Goal: Task Accomplishment & Management: Manage account settings

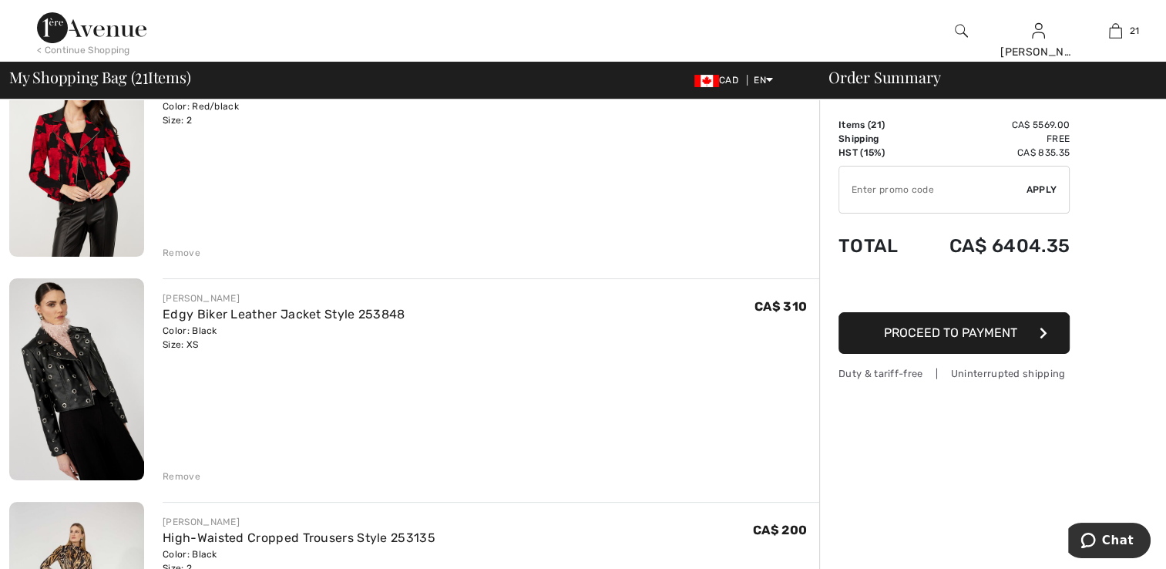
scroll to position [154, 0]
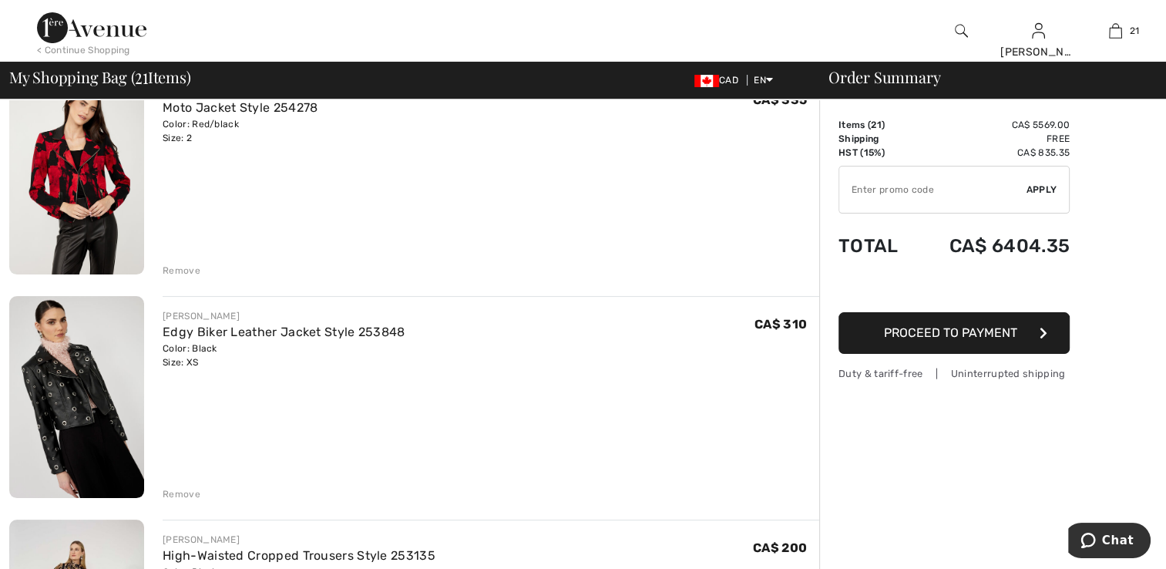
click at [72, 230] on img at bounding box center [76, 173] width 135 height 203
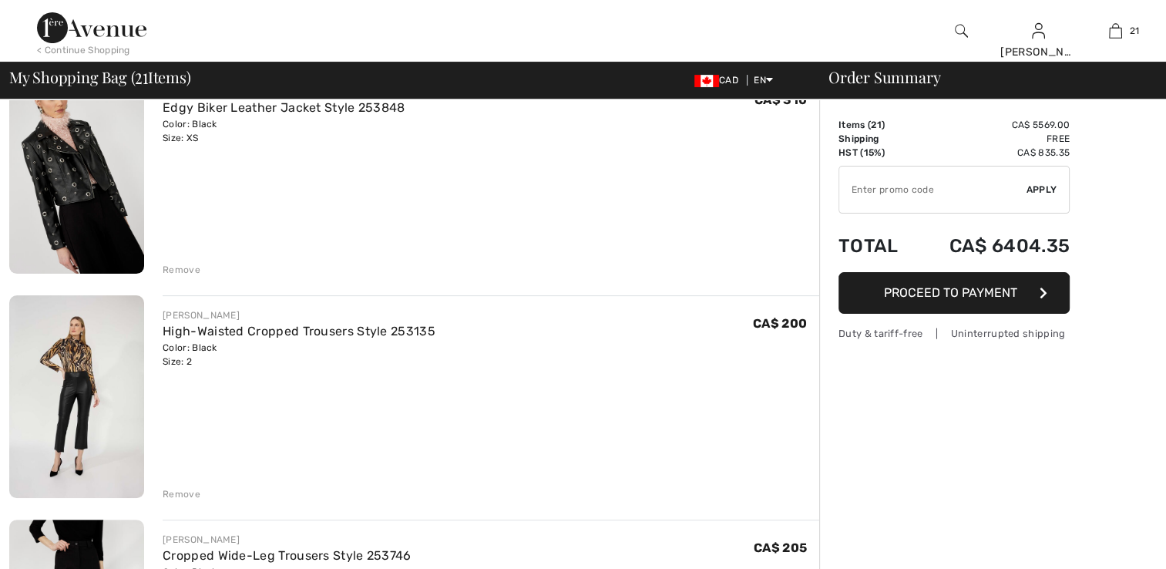
scroll to position [385, 0]
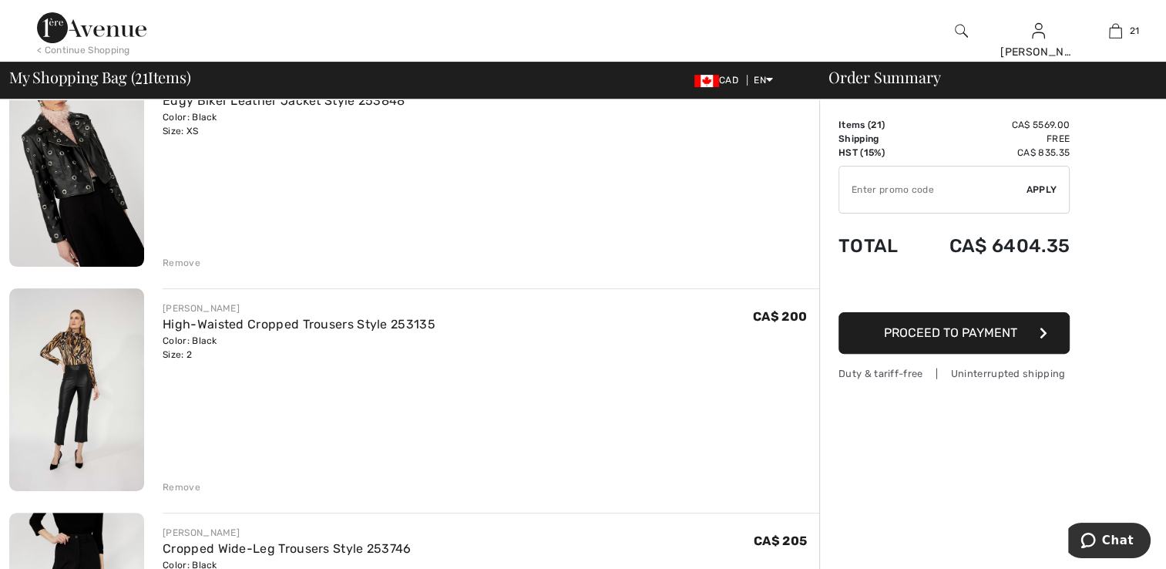
click at [114, 215] on img at bounding box center [76, 166] width 135 height 203
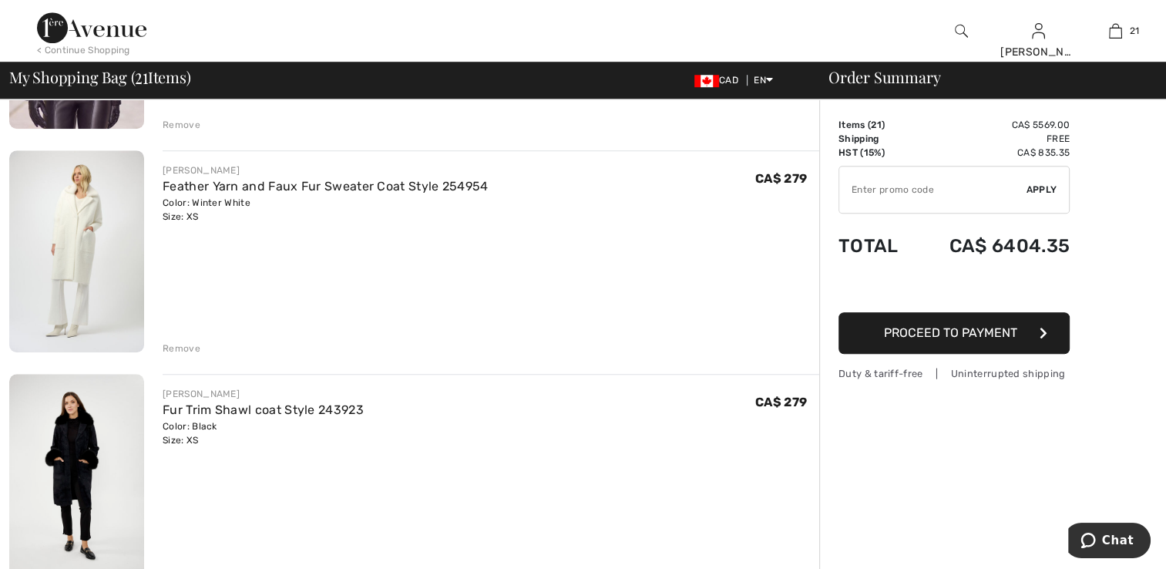
scroll to position [1233, 0]
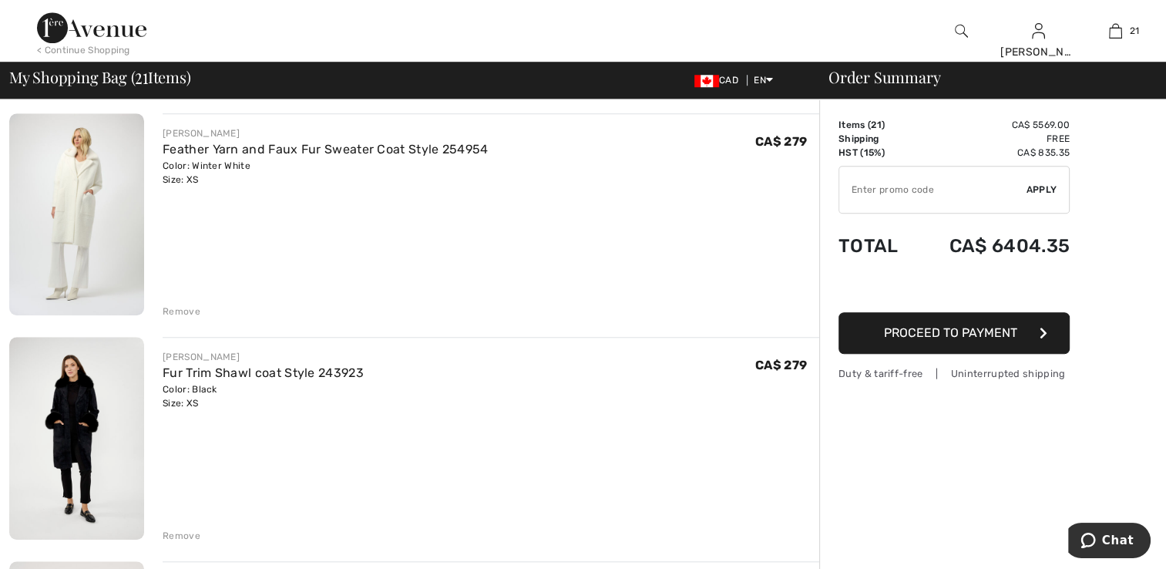
click at [106, 267] on img at bounding box center [76, 214] width 135 height 202
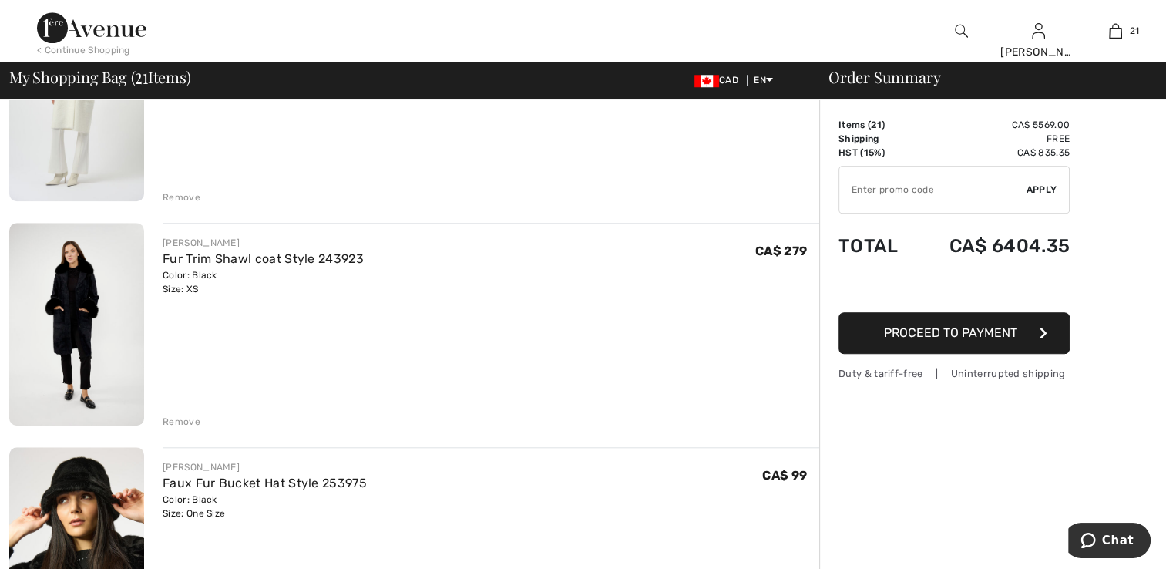
click at [55, 307] on img at bounding box center [76, 324] width 135 height 203
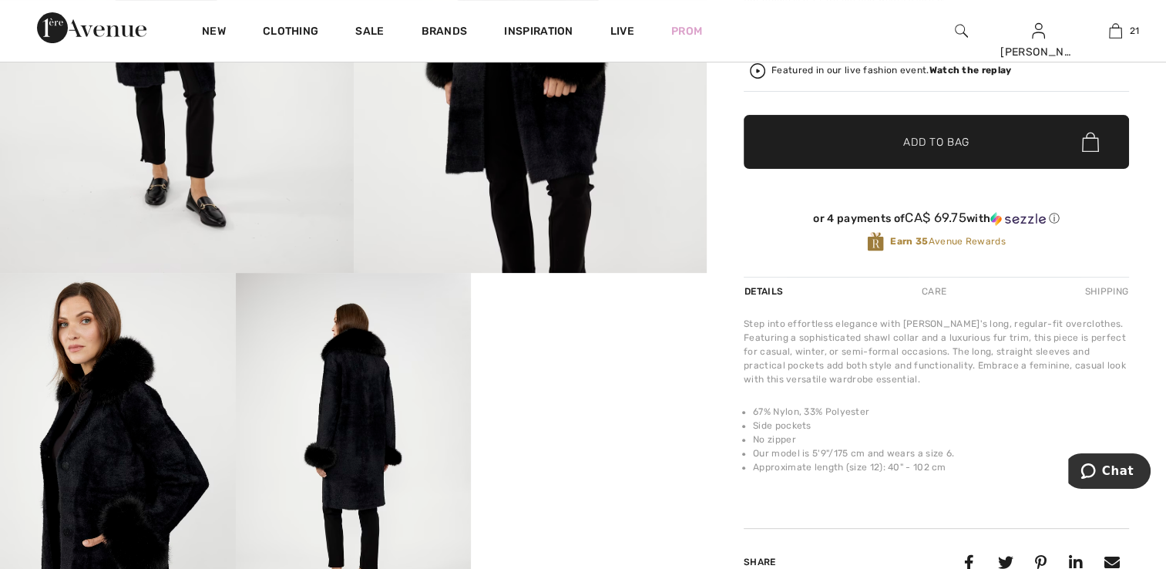
scroll to position [385, 0]
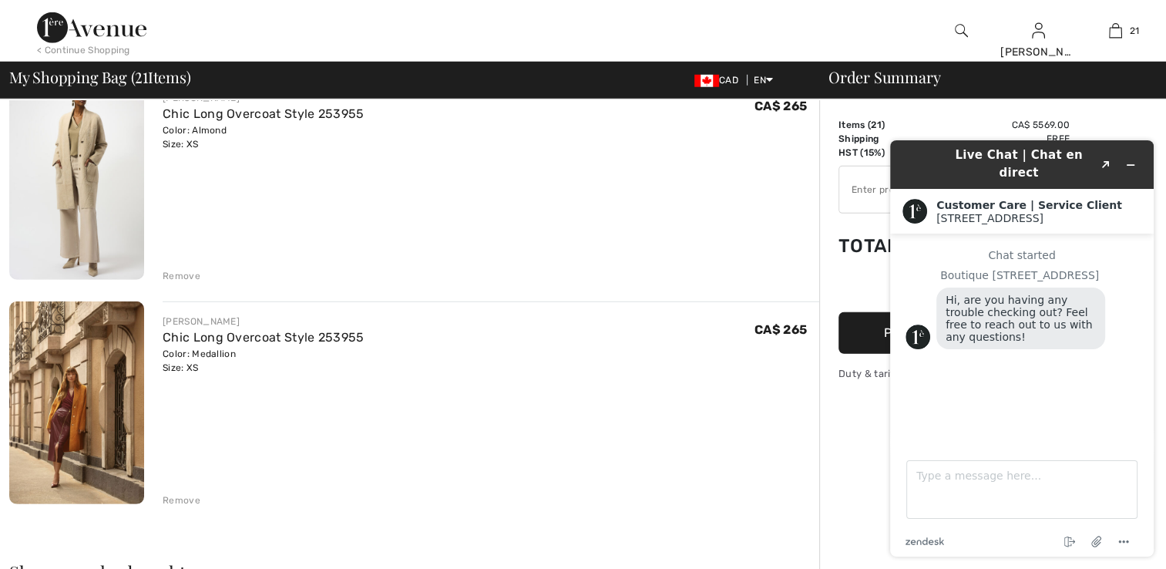
scroll to position [4431, 0]
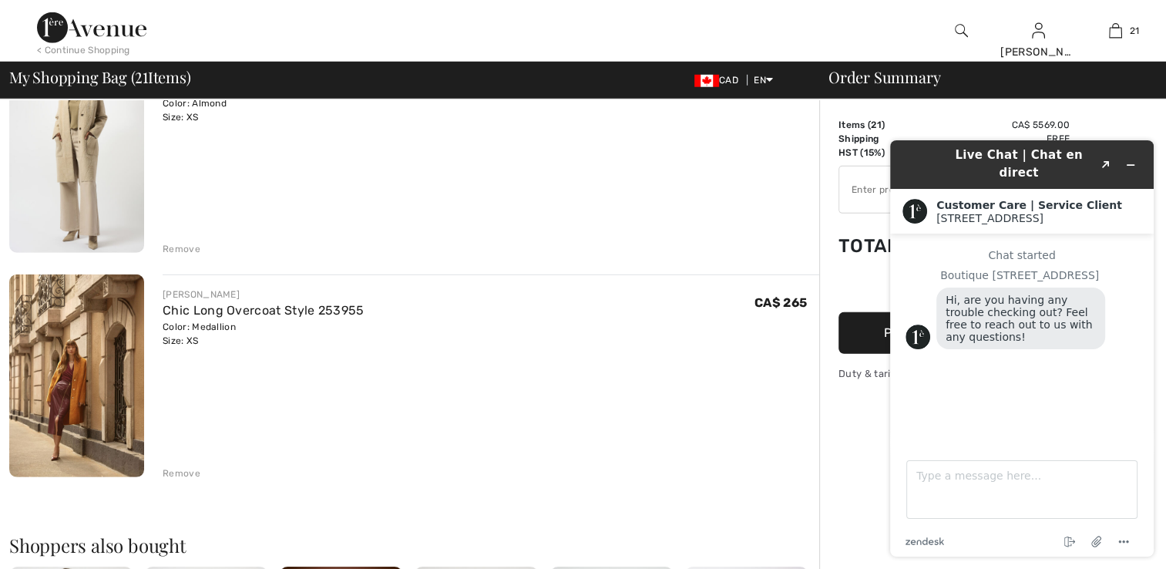
click at [187, 466] on div "Remove" at bounding box center [182, 473] width 38 height 14
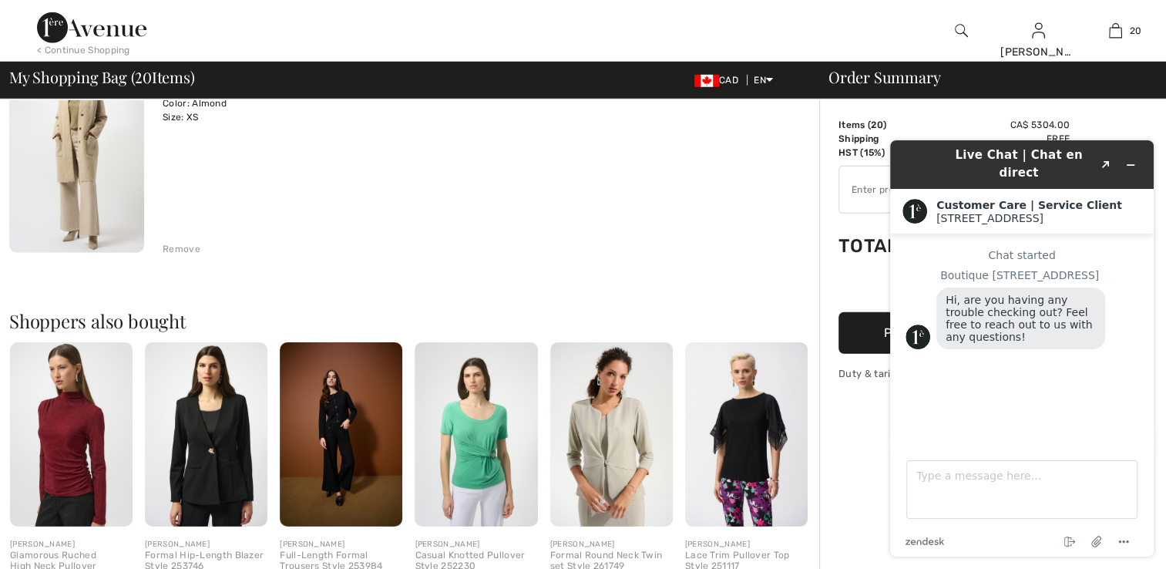
click at [183, 242] on div "Remove" at bounding box center [182, 249] width 38 height 14
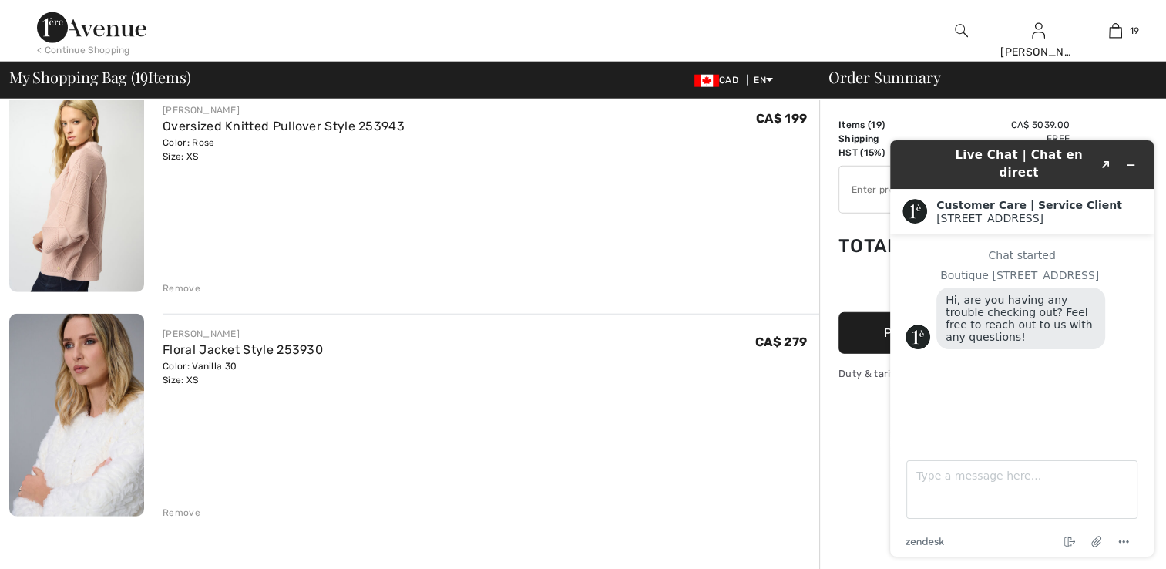
scroll to position [3943, 0]
click at [183, 289] on div "Remove" at bounding box center [182, 288] width 38 height 14
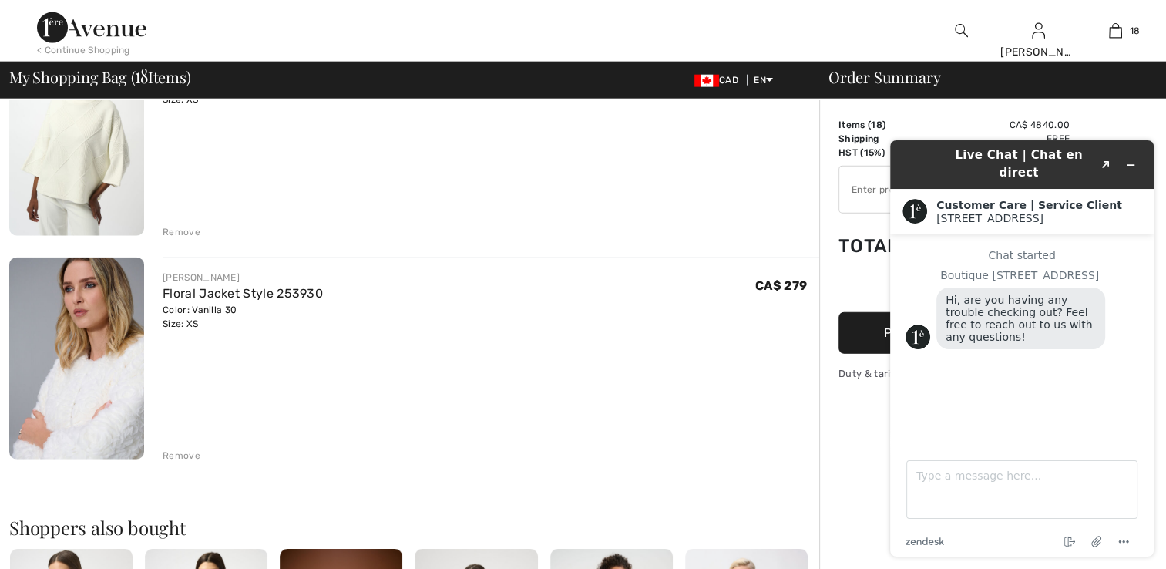
scroll to position [3712, 0]
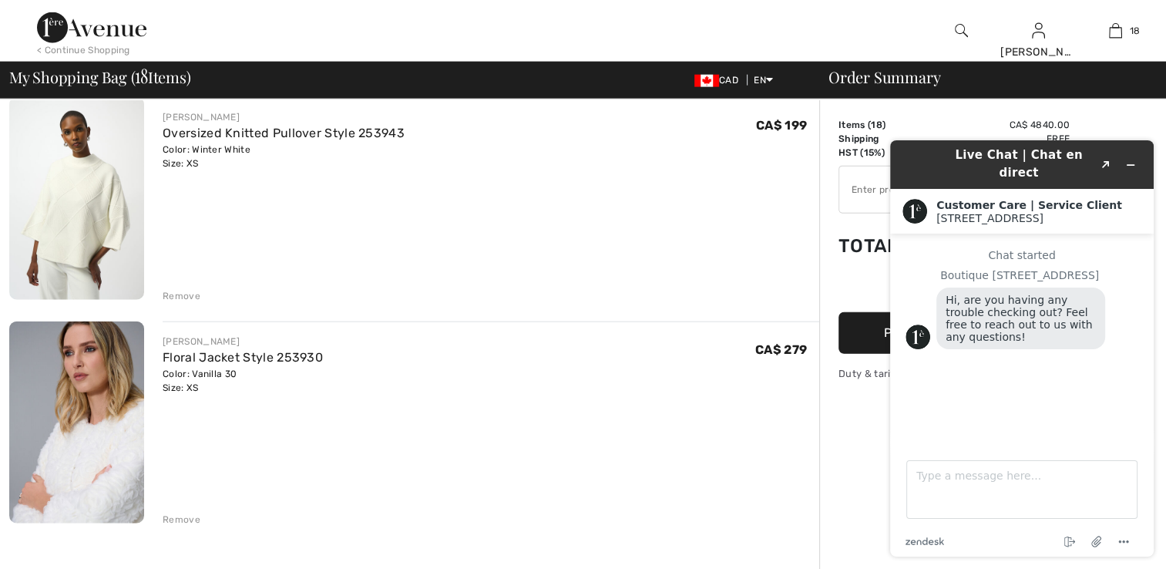
click at [191, 294] on div "Remove" at bounding box center [182, 296] width 38 height 14
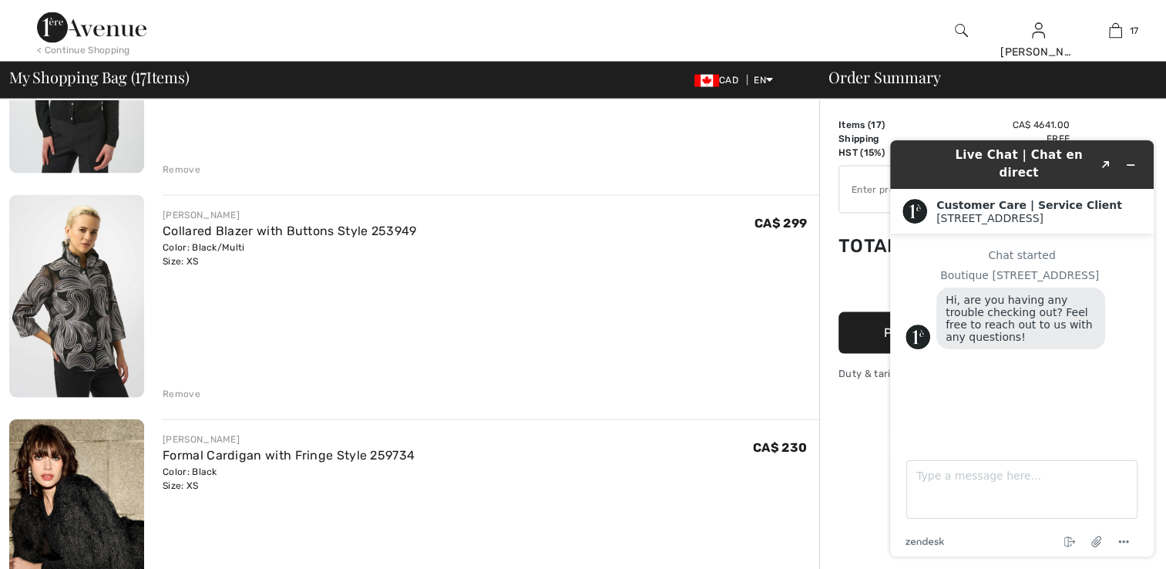
scroll to position [3327, 0]
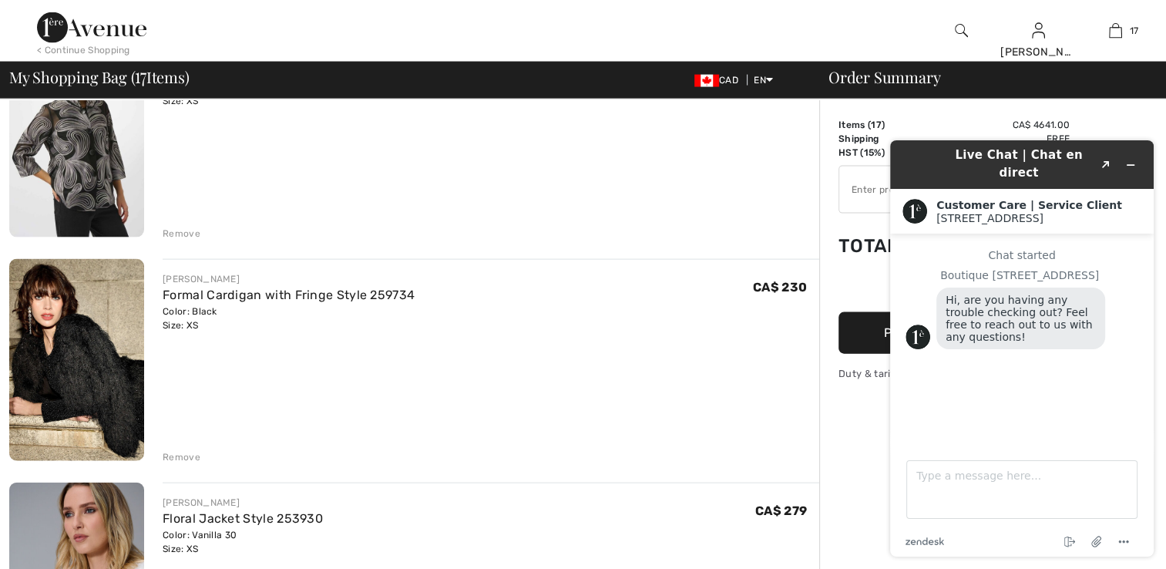
click at [193, 455] on div "Remove" at bounding box center [182, 457] width 38 height 14
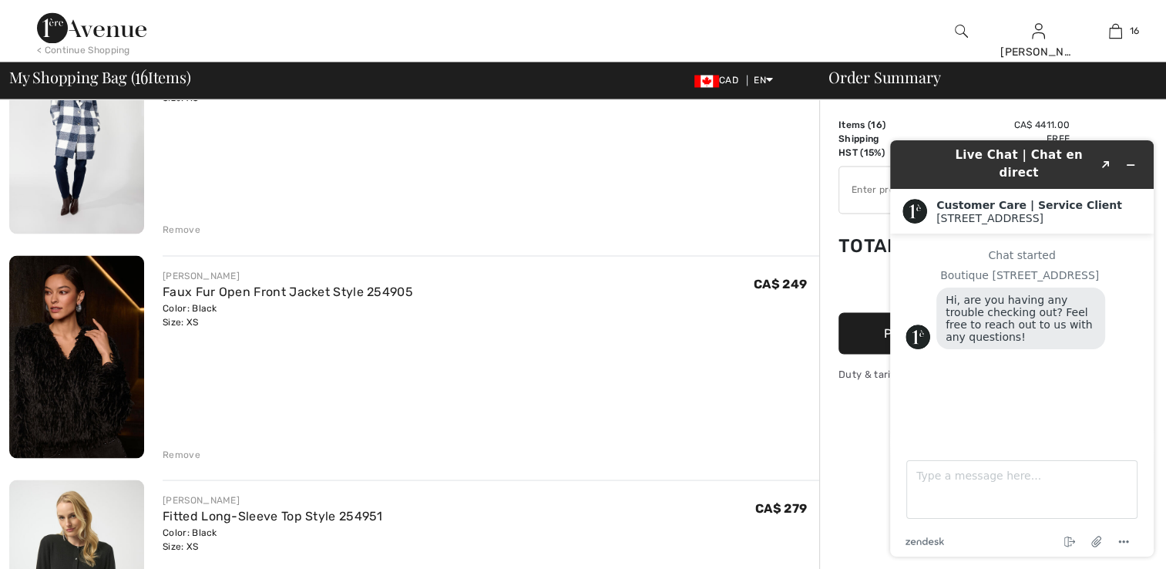
scroll to position [2633, 0]
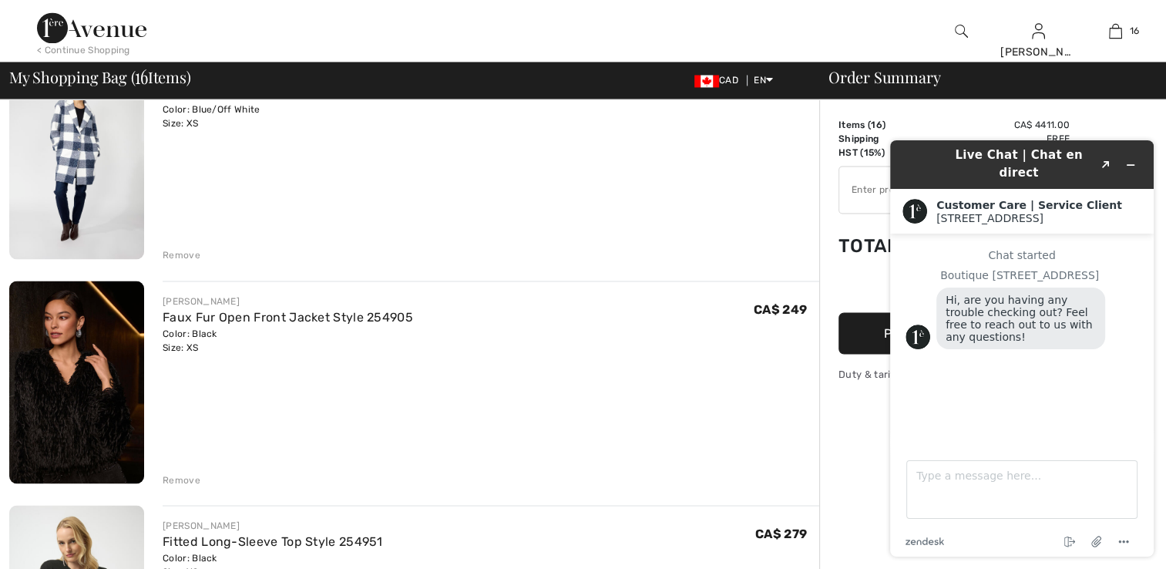
click at [172, 251] on div "Remove" at bounding box center [182, 255] width 38 height 14
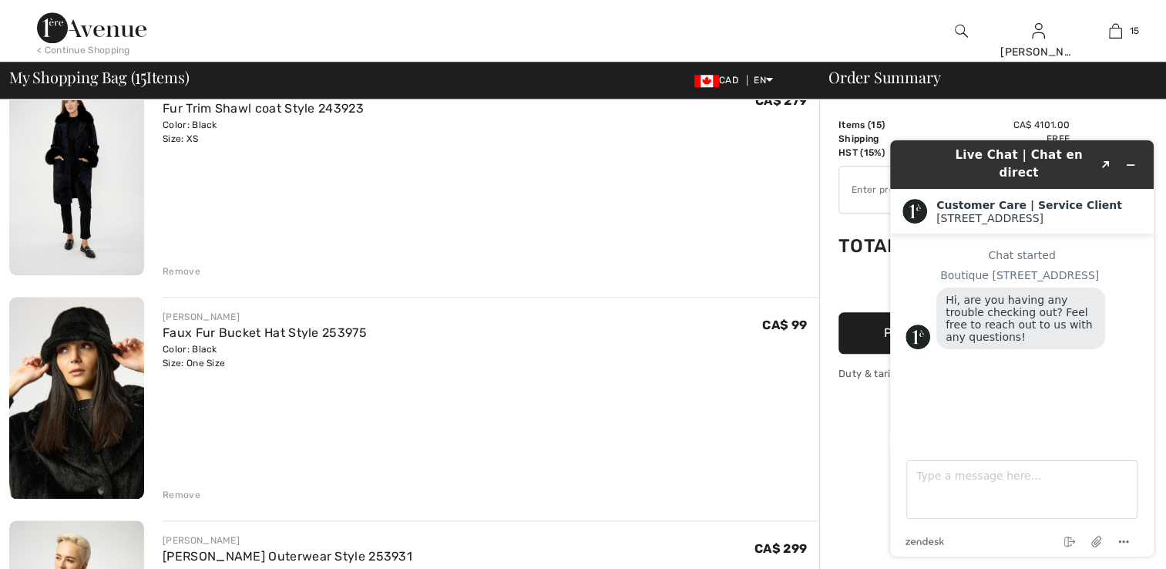
scroll to position [1455, 0]
